Goal: Task Accomplishment & Management: Use online tool/utility

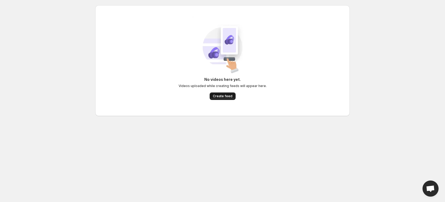
click at [231, 99] on button "Create feed" at bounding box center [223, 96] width 26 height 8
